Goal: Check status: Check status

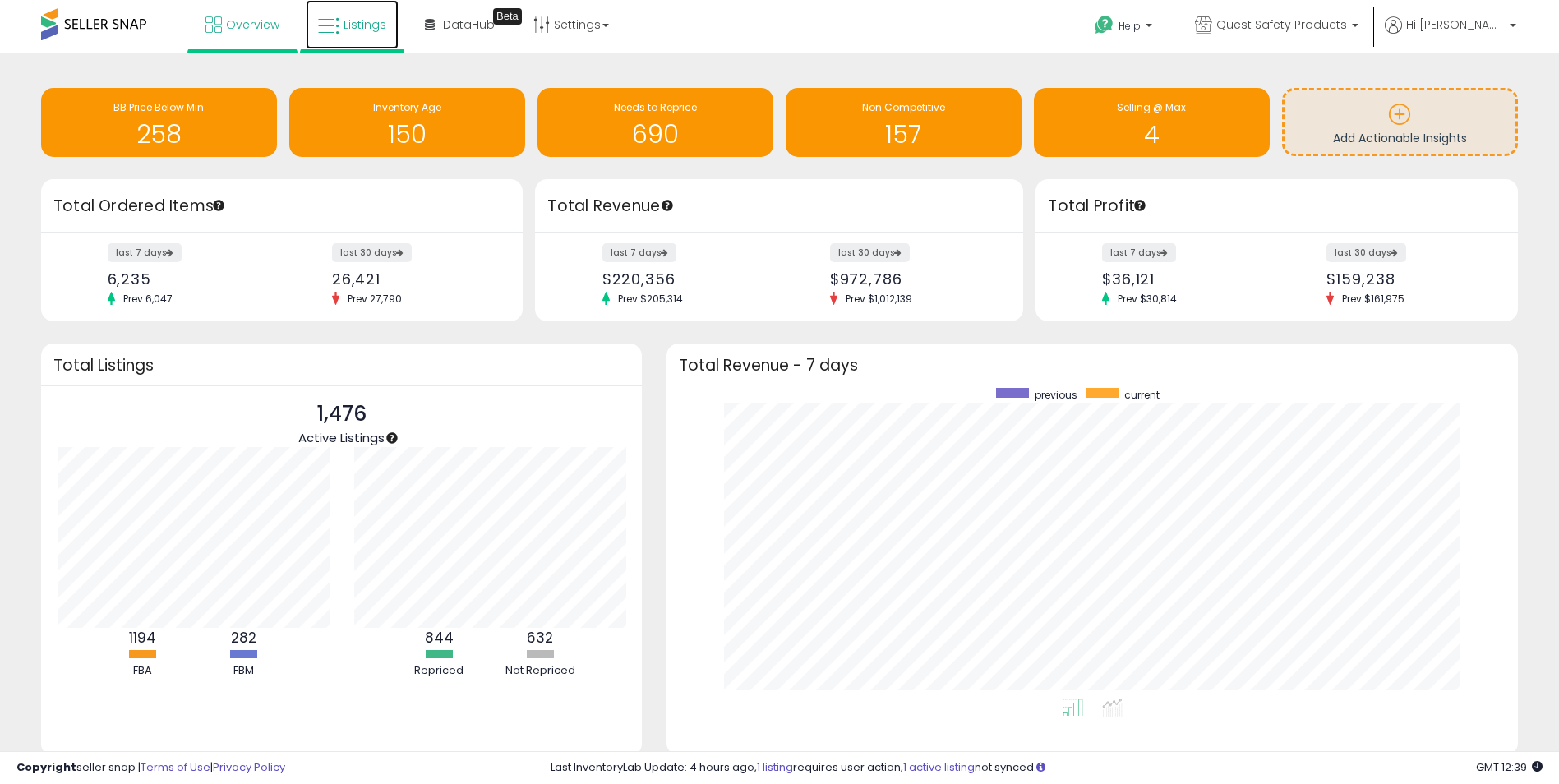
click at [363, 28] on span "Listings" at bounding box center [364, 24] width 43 height 16
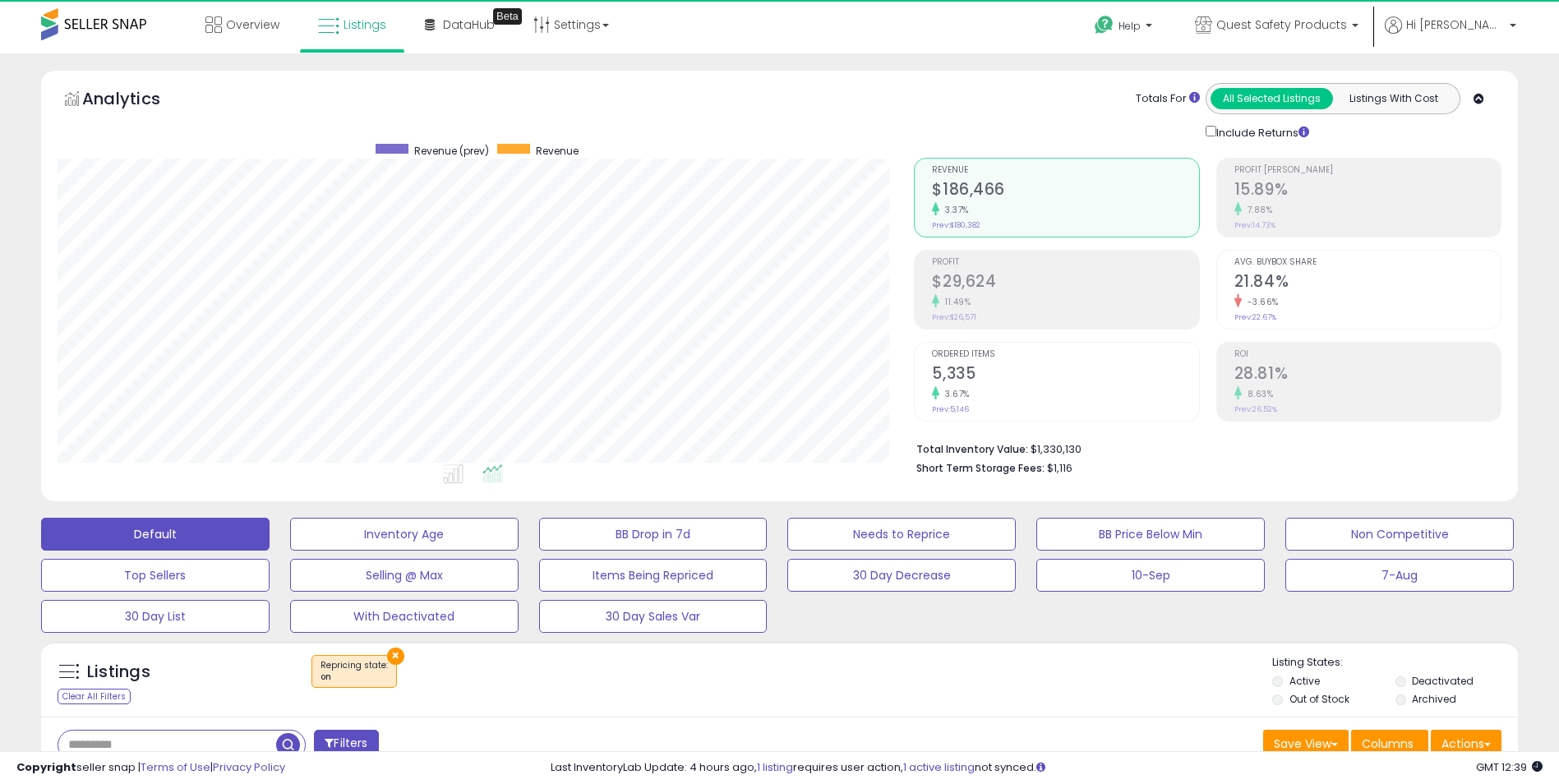
scroll to position [337, 857]
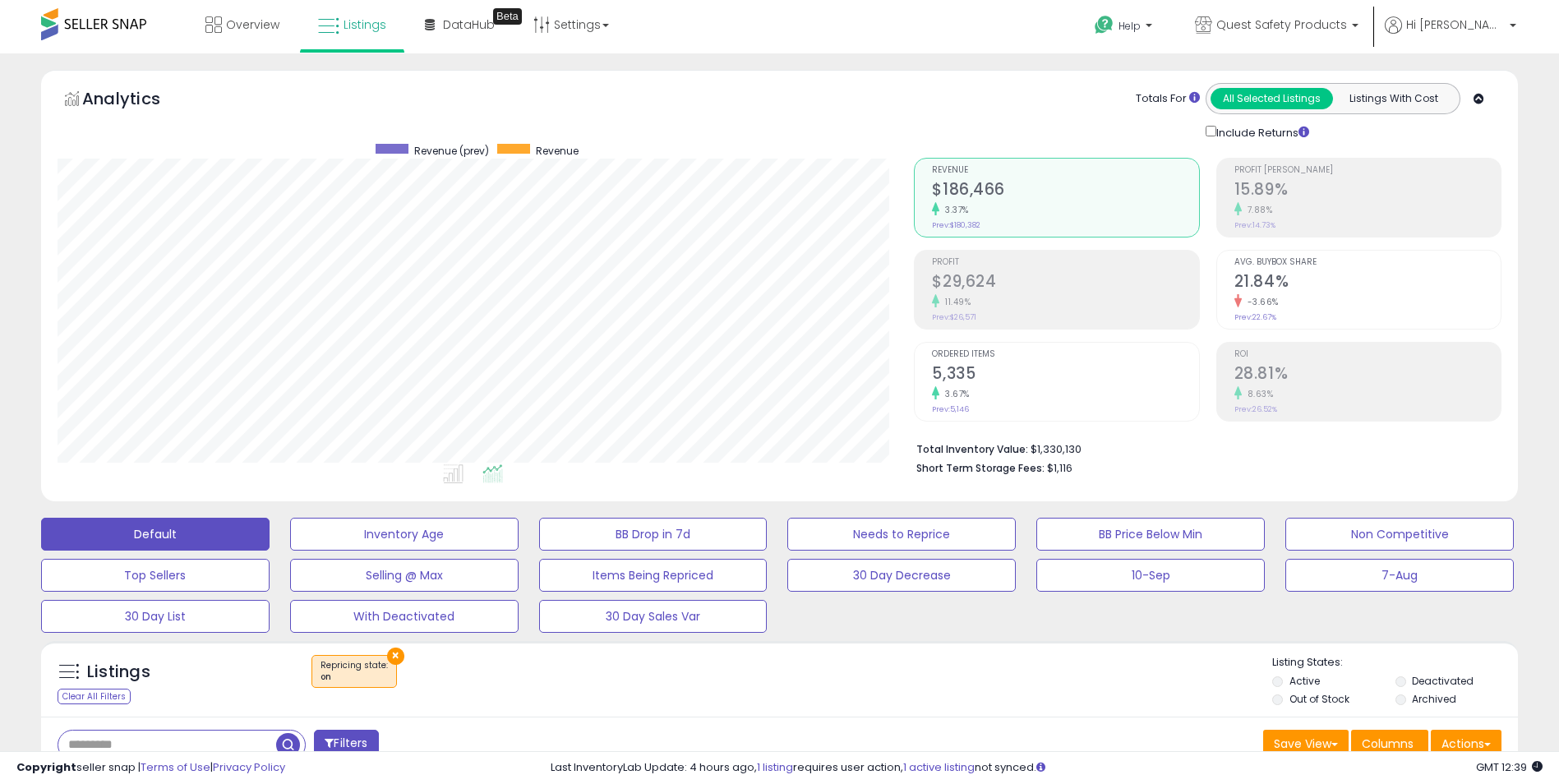
click at [393, 653] on button "×" at bounding box center [395, 655] width 17 height 17
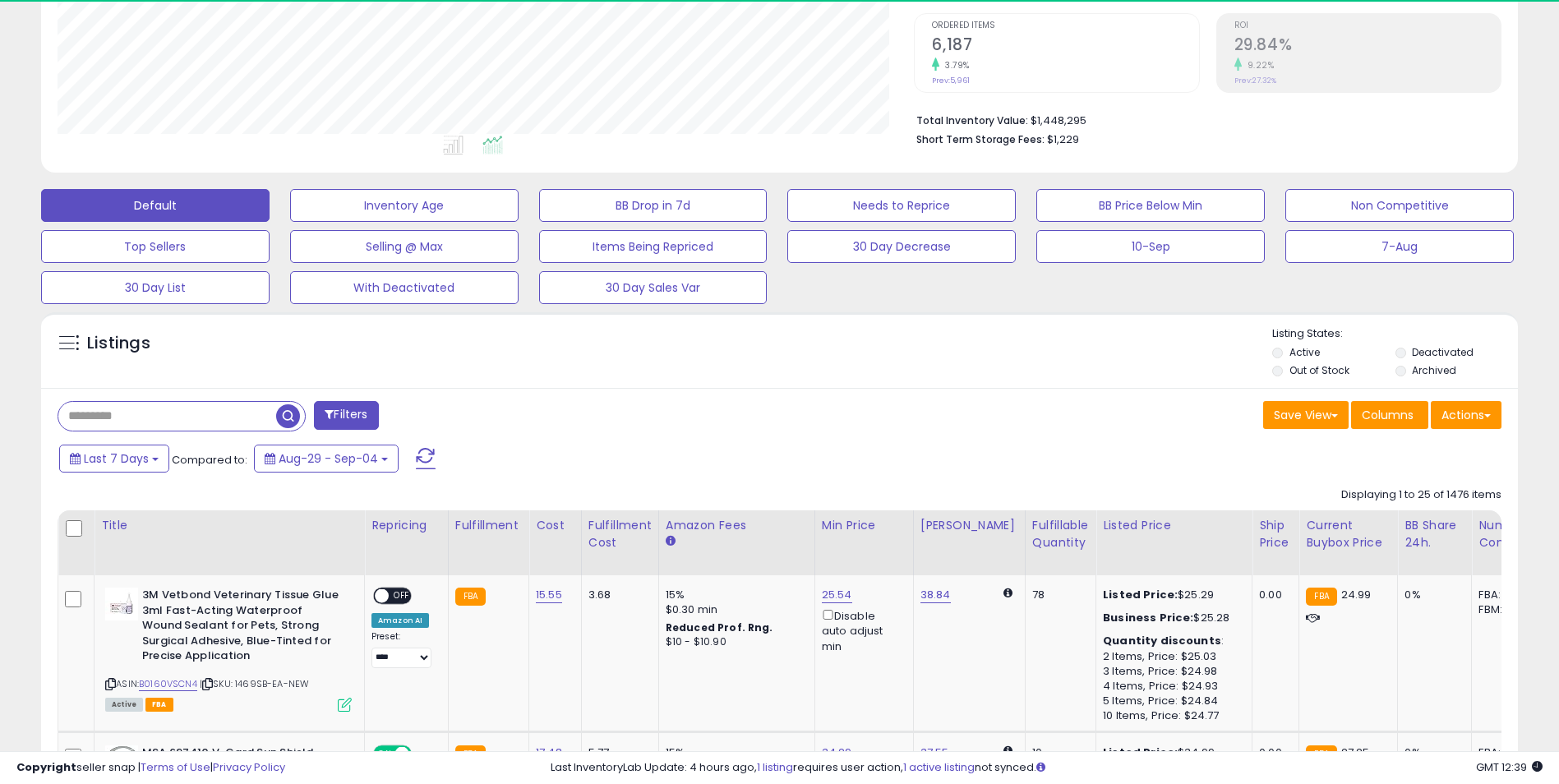
scroll to position [337, 857]
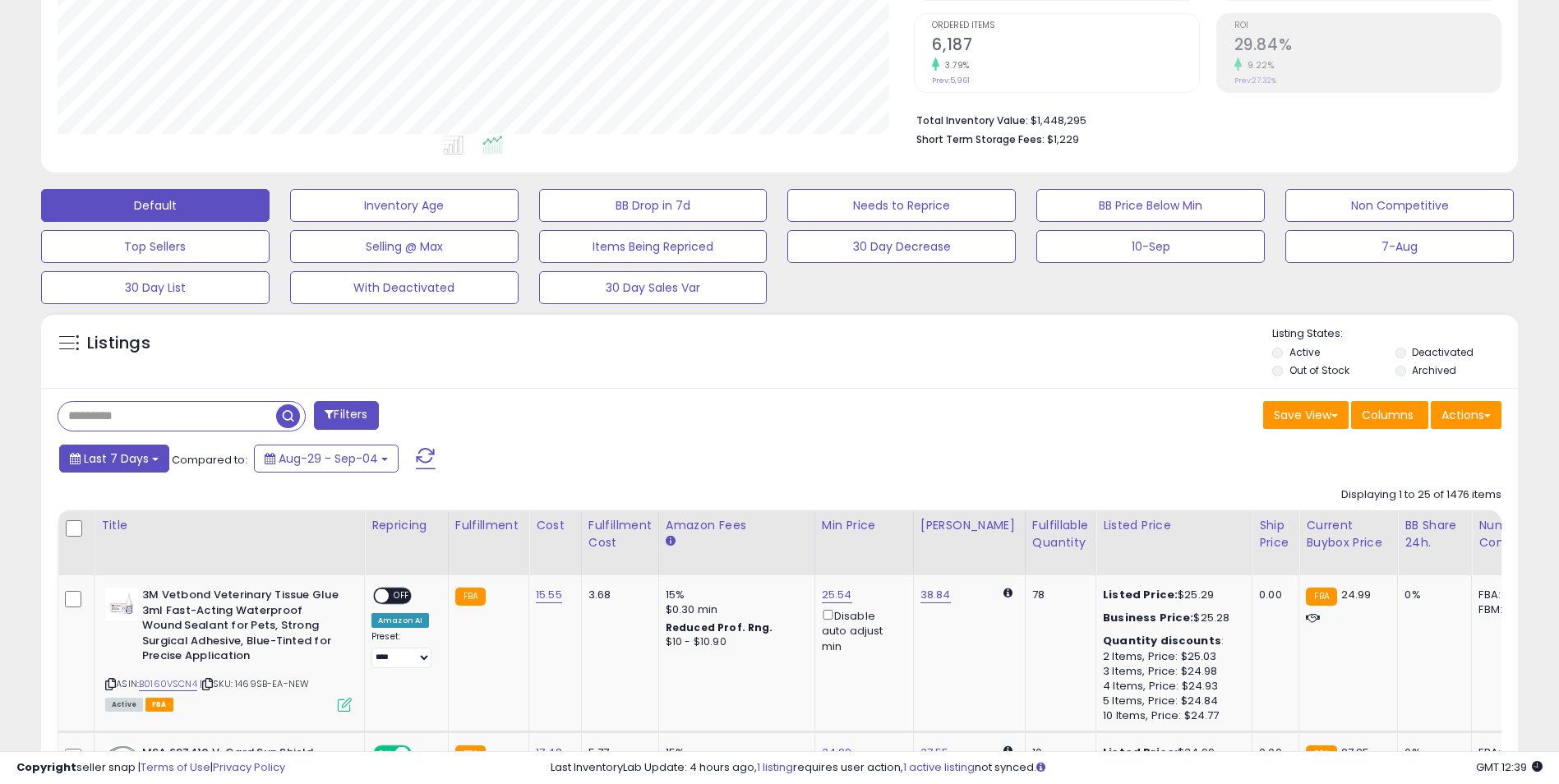
click at [150, 465] on button "Last 7 Days" at bounding box center [114, 459] width 110 height 28
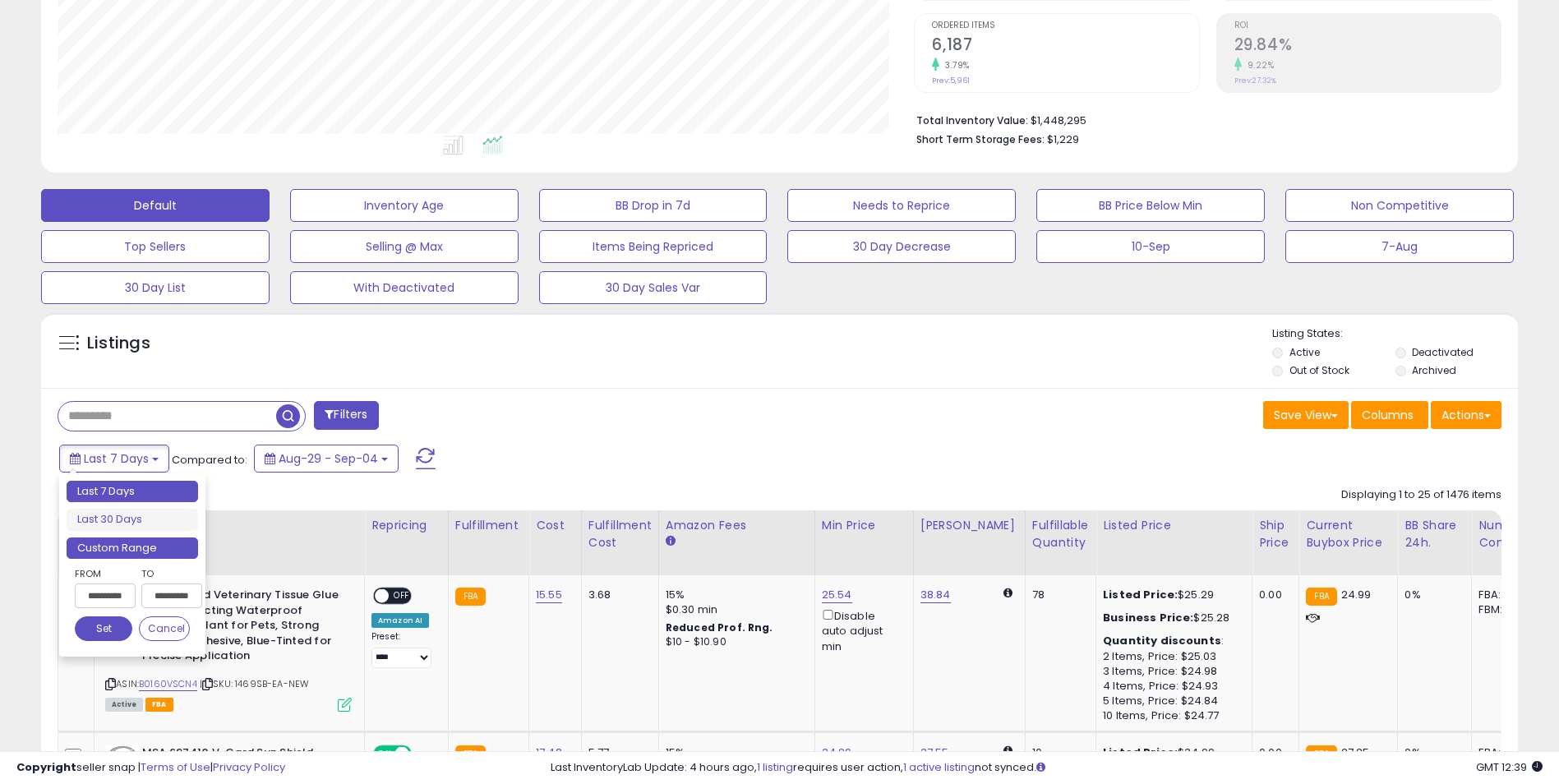
click at [144, 538] on li "Custom Range" at bounding box center [131, 548] width 131 height 22
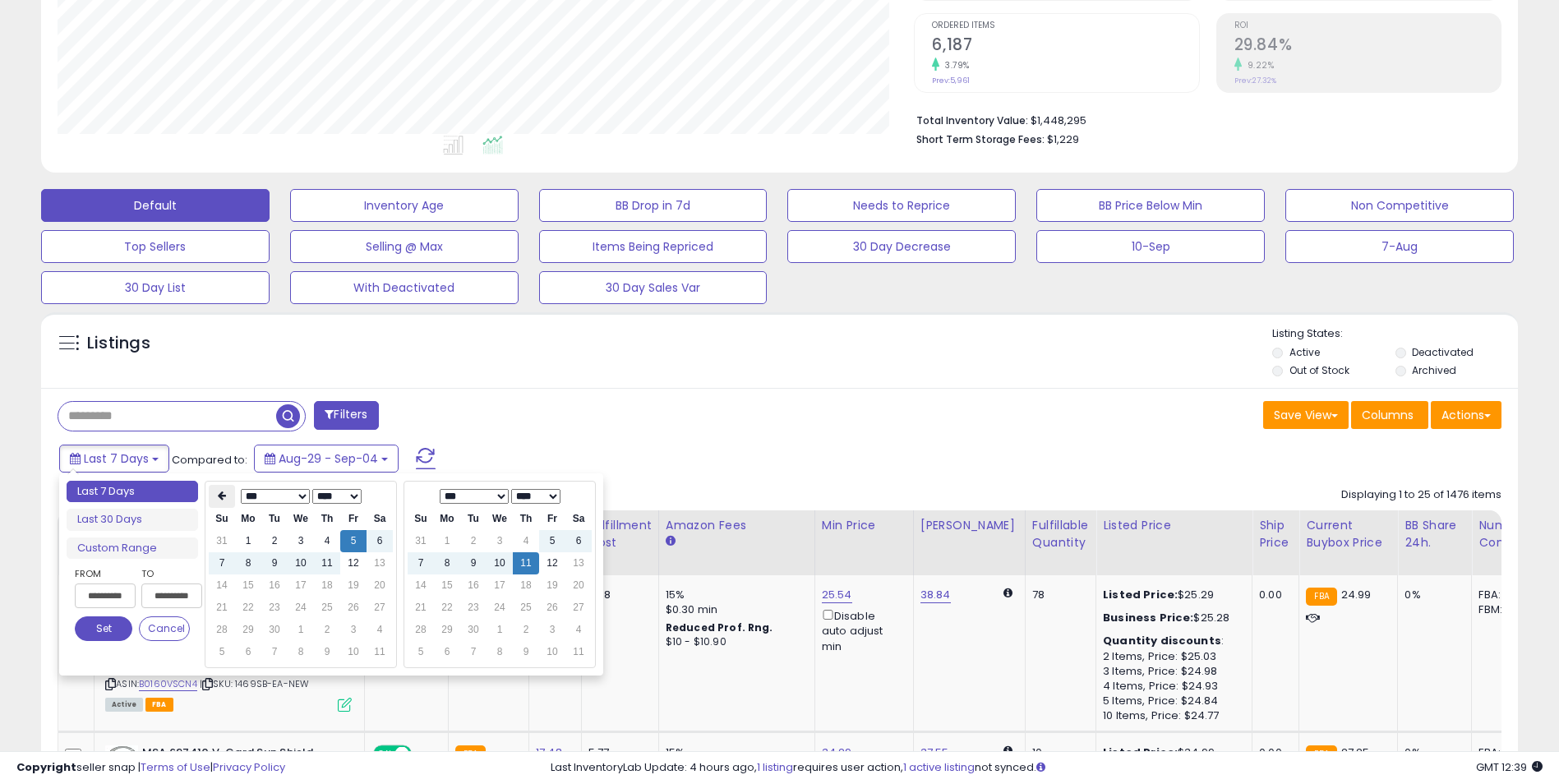
click at [227, 504] on th at bounding box center [222, 496] width 26 height 23
click at [358, 541] on td "1" at bounding box center [354, 540] width 26 height 22
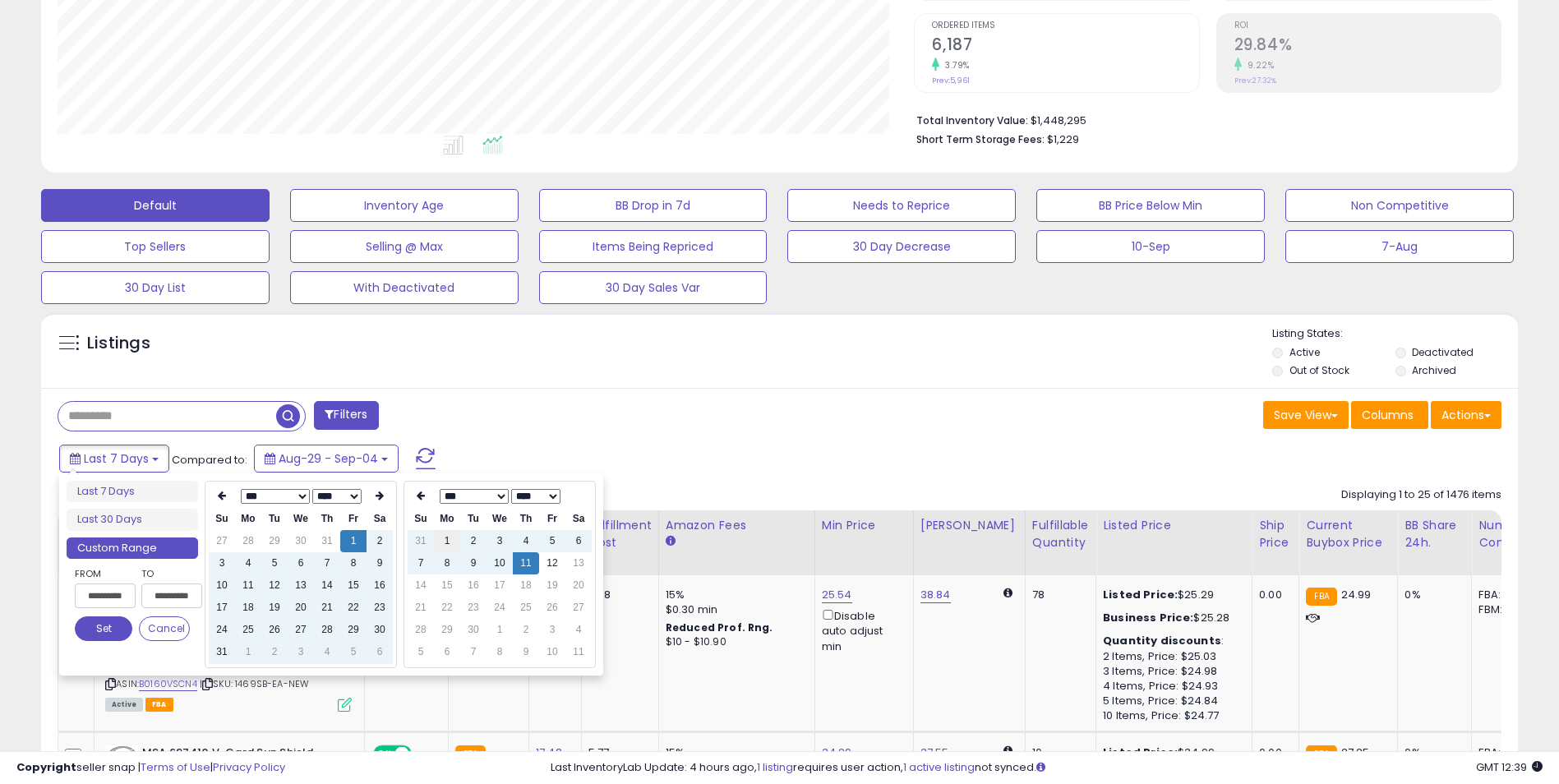
type input "**********"
click at [422, 491] on th at bounding box center [421, 496] width 26 height 23
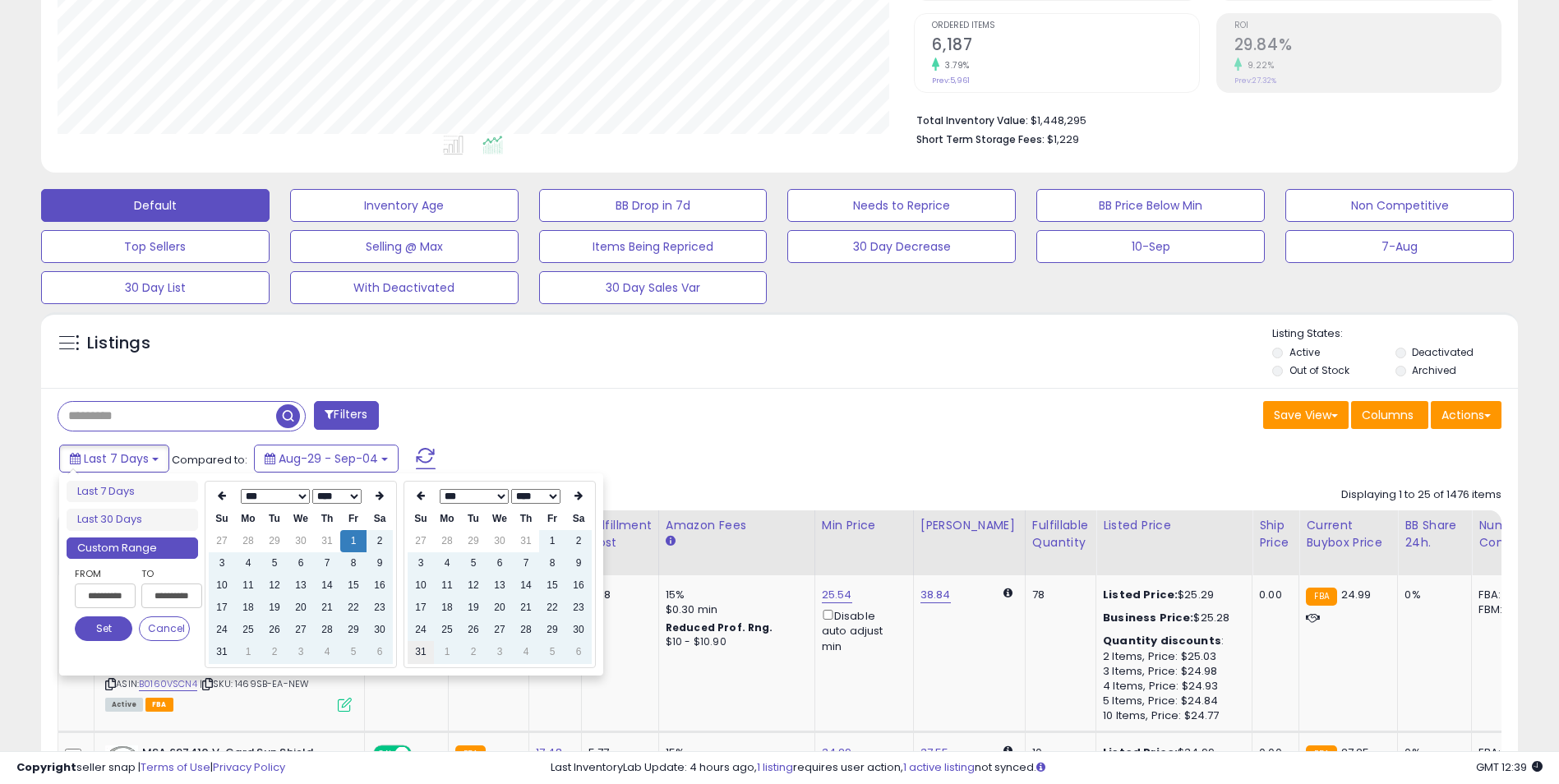
type input "**********"
click at [420, 647] on td "31" at bounding box center [421, 651] width 26 height 22
type input "**********"
click at [108, 629] on button "Set" at bounding box center [103, 628] width 58 height 25
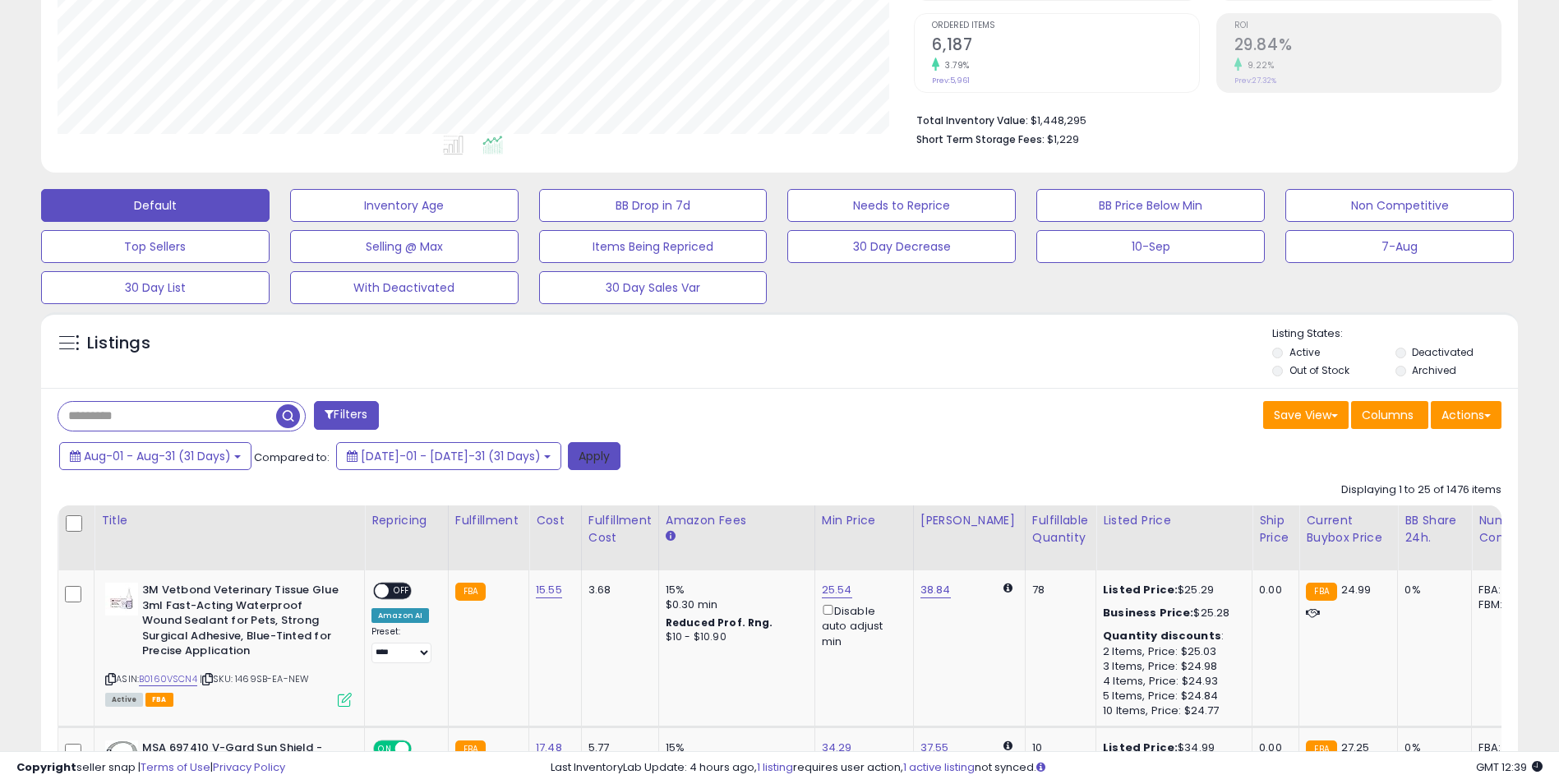
click at [568, 464] on button "Apply" at bounding box center [594, 456] width 53 height 28
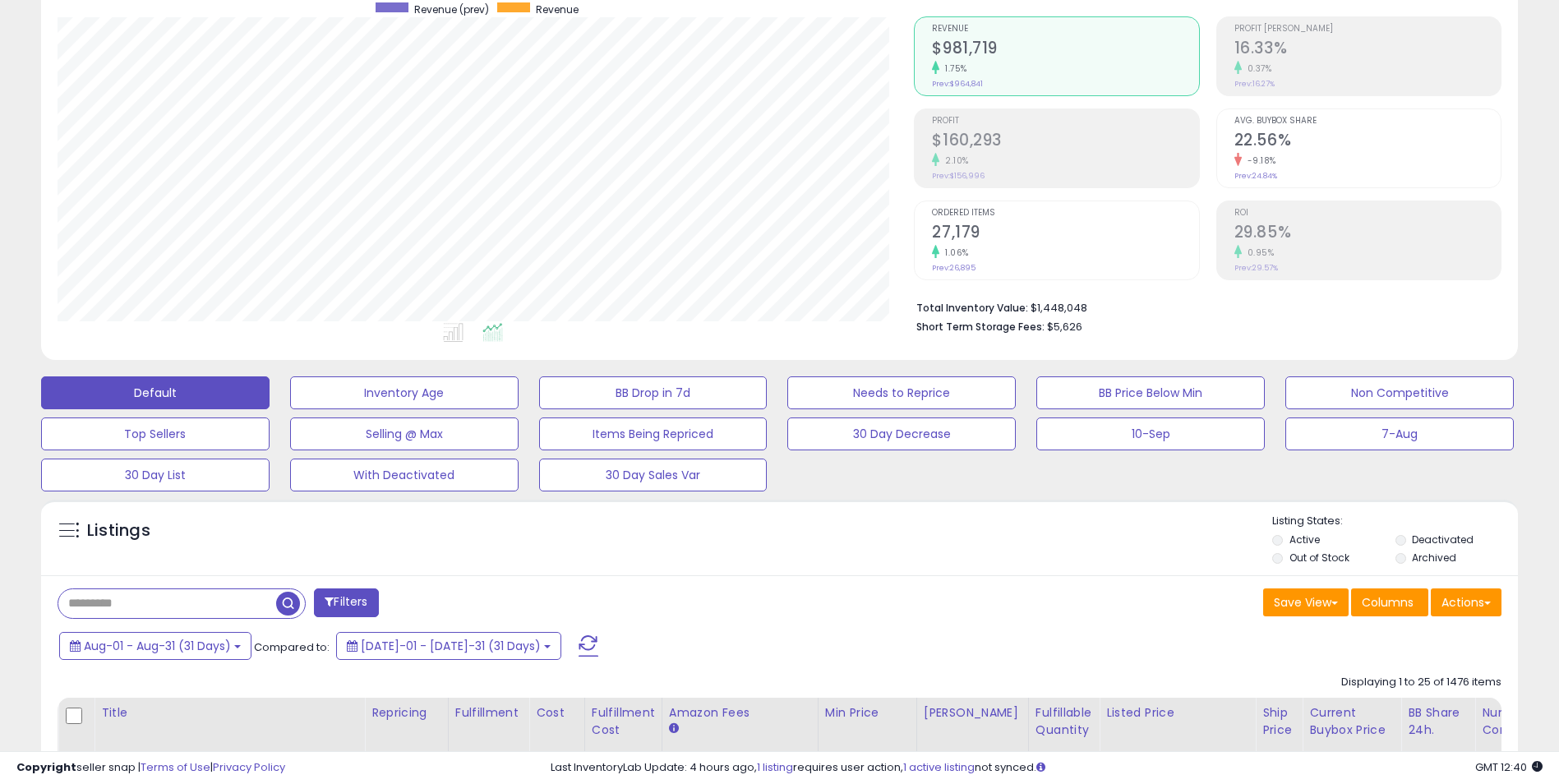
scroll to position [0, 0]
